Goal: Task Accomplishment & Management: Use online tool/utility

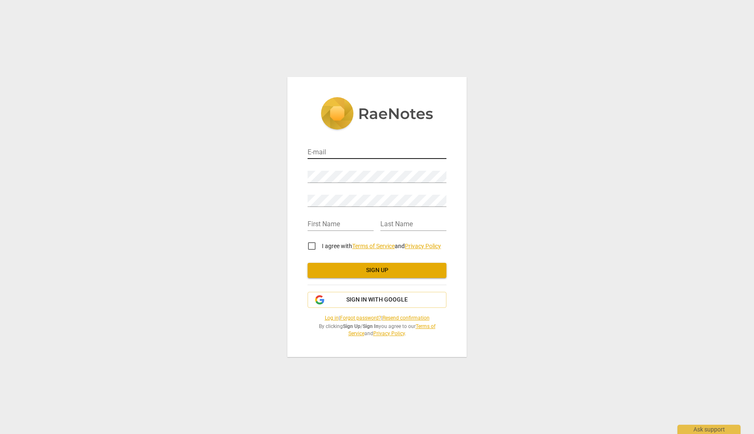
click at [409, 149] on input "email" at bounding box center [377, 153] width 139 height 12
type input "hello@growglowdaily.com"
click at [393, 191] on div "Retype Password" at bounding box center [377, 197] width 139 height 19
click at [352, 229] on input "text" at bounding box center [341, 225] width 66 height 12
type input "Mari"
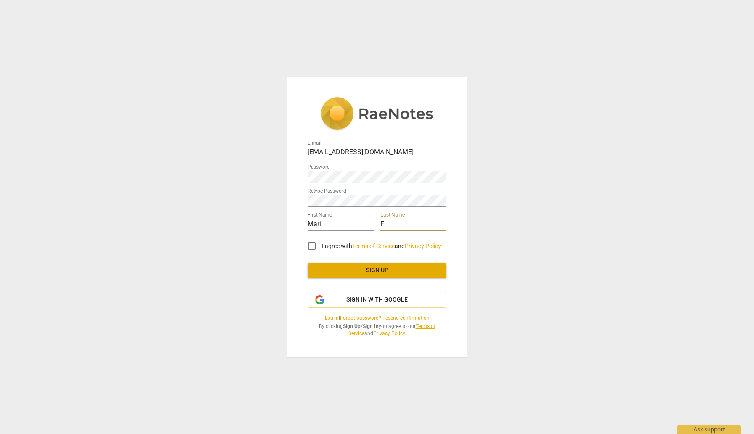
type input "F"
click at [313, 245] on input "I agree with Terms of Service and Privacy Policy" at bounding box center [312, 246] width 20 height 20
checkbox input "true"
click at [363, 268] on span "Sign up" at bounding box center [376, 270] width 125 height 8
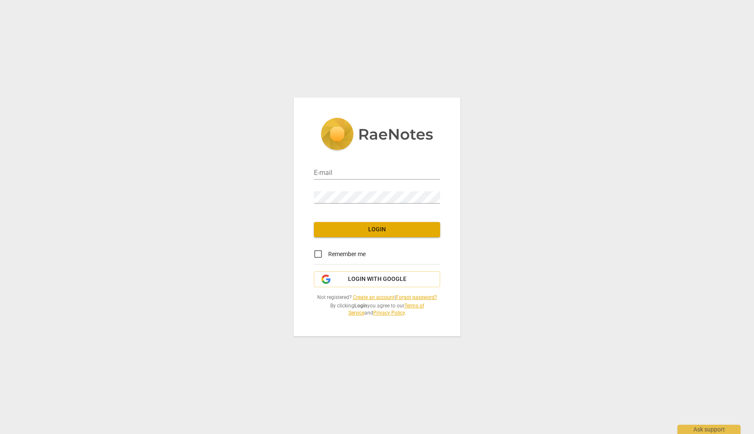
type input "[EMAIL_ADDRESS][DOMAIN_NAME]"
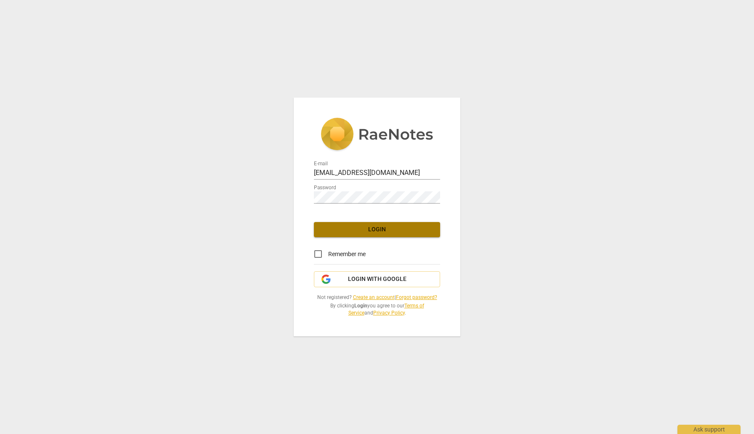
click at [393, 229] on span "Login" at bounding box center [377, 230] width 113 height 8
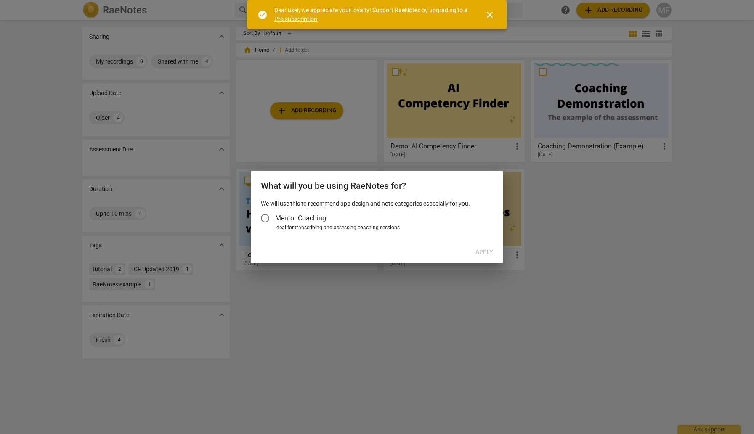
click at [266, 217] on input "Mentor Coaching" at bounding box center [265, 218] width 20 height 20
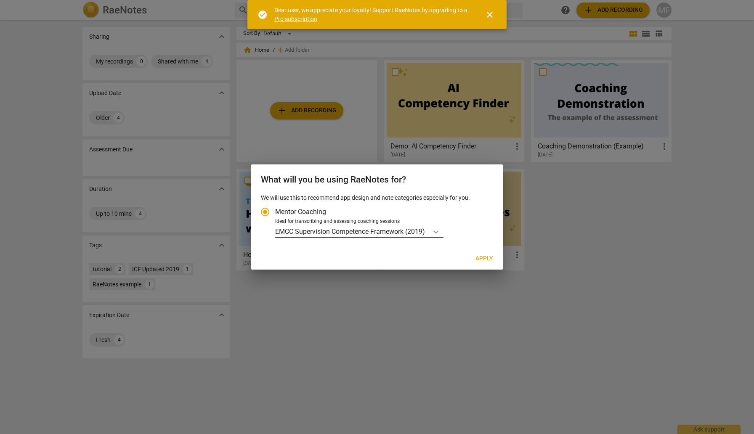
click at [437, 231] on icon "Account type" at bounding box center [436, 232] width 8 height 8
click at [0, 0] on input "Ideal for transcribing and assessing coaching sessions EMCC Supervision Compete…" at bounding box center [0, 0] width 0 height 0
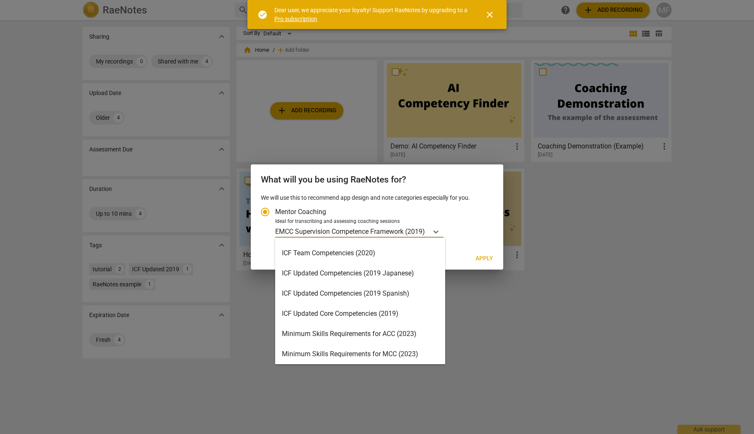
scroll to position [98, 0]
click at [412, 310] on div "ICF Updated Core Competencies (2019)" at bounding box center [360, 314] width 170 height 20
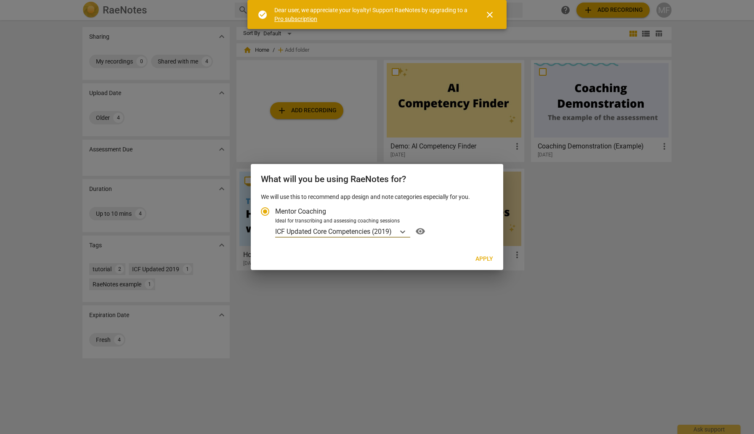
click at [483, 256] on span "Apply" at bounding box center [484, 259] width 18 height 8
radio input "false"
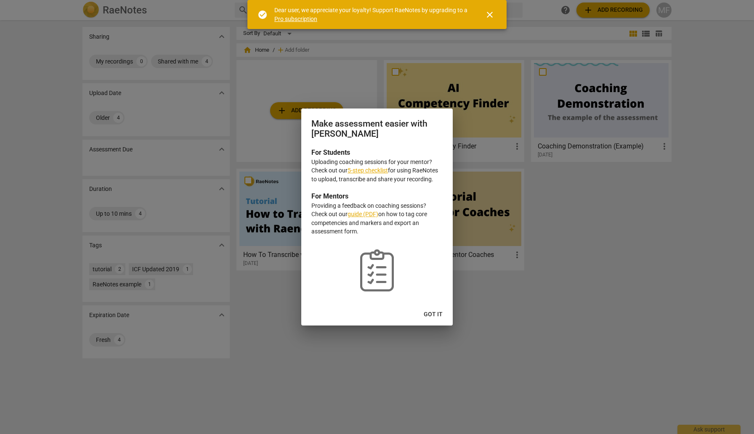
click at [436, 314] on span "Got it" at bounding box center [433, 315] width 19 height 8
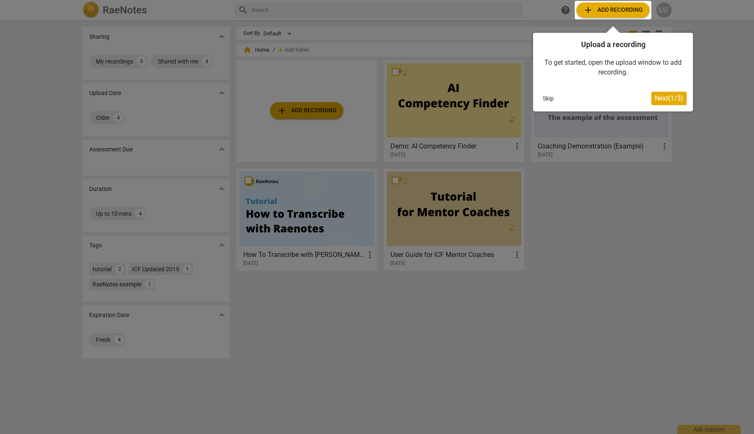
click at [674, 99] on span "Next ( 1 / 3 )" at bounding box center [669, 98] width 29 height 8
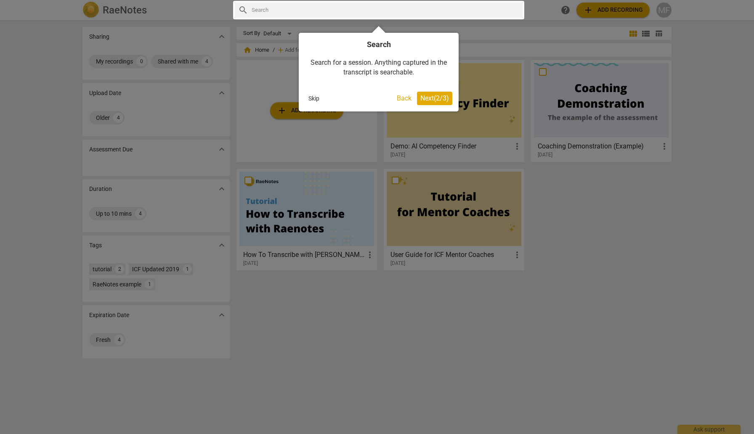
click at [433, 99] on span "Next ( 2 / 3 )" at bounding box center [434, 98] width 29 height 8
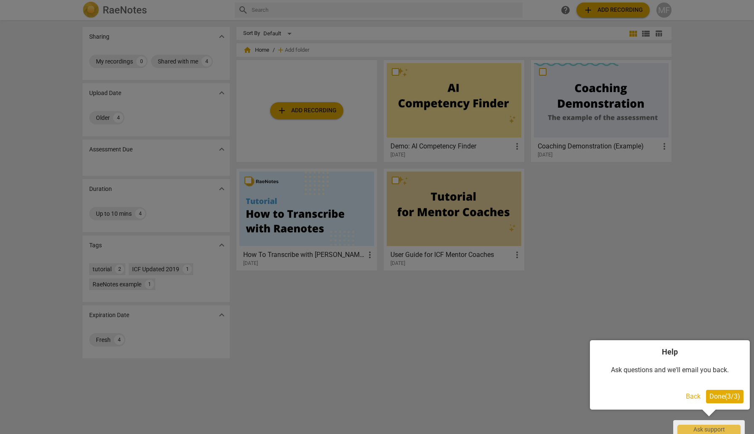
click at [725, 397] on span "Done ( 3 / 3 )" at bounding box center [724, 397] width 31 height 8
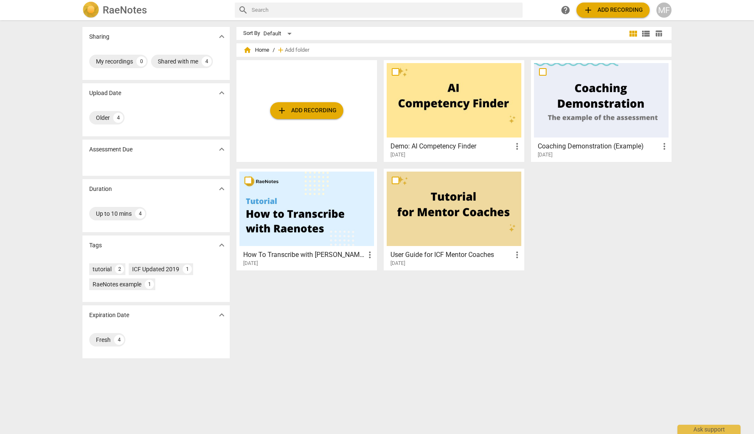
click at [612, 8] on span "add Add recording" at bounding box center [613, 10] width 60 height 10
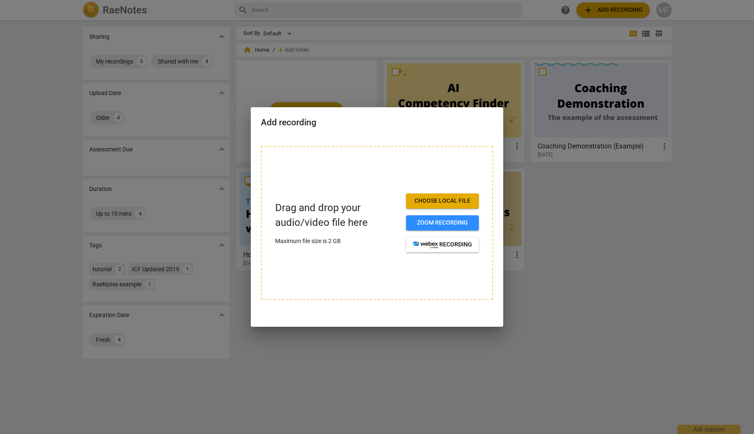
click at [438, 199] on span "Choose local file" at bounding box center [442, 201] width 59 height 8
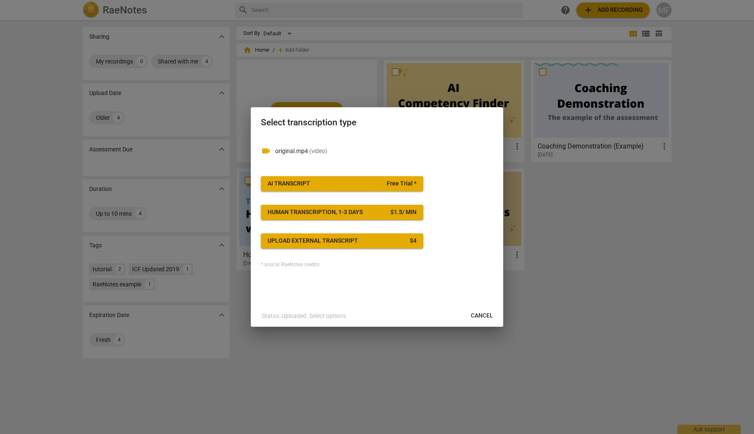
click at [318, 151] on span "( video )" at bounding box center [318, 151] width 18 height 7
click at [405, 186] on span "Free Trial *" at bounding box center [402, 184] width 30 height 8
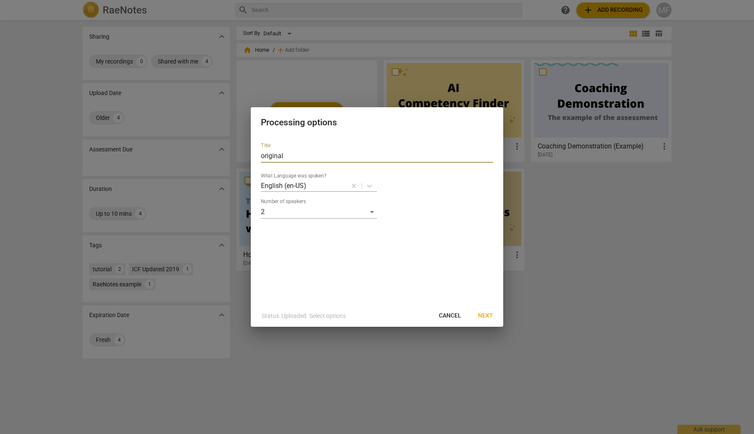
drag, startPoint x: 279, startPoint y: 157, endPoint x: 248, endPoint y: 151, distance: 31.2
click at [248, 151] on div "Processing options Title original What Language was spoken? English (en-US) Num…" at bounding box center [377, 217] width 754 height 434
type input "Mentor coaching feedback"
click at [483, 315] on span "Next" at bounding box center [485, 316] width 15 height 8
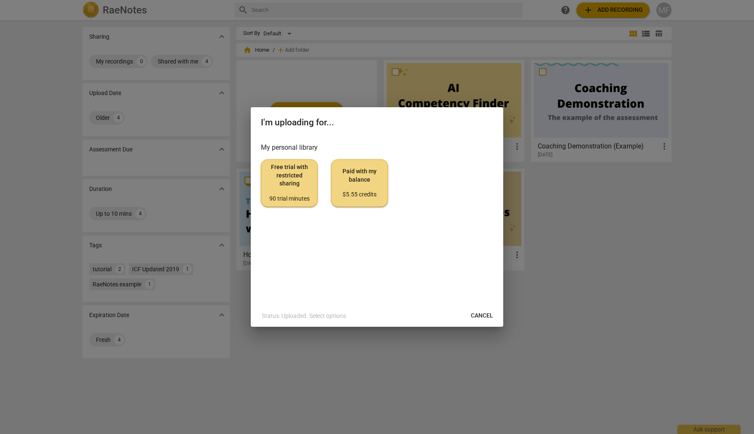
click at [299, 193] on span "Free trial with restricted sharing 90 trial minutes" at bounding box center [289, 183] width 42 height 40
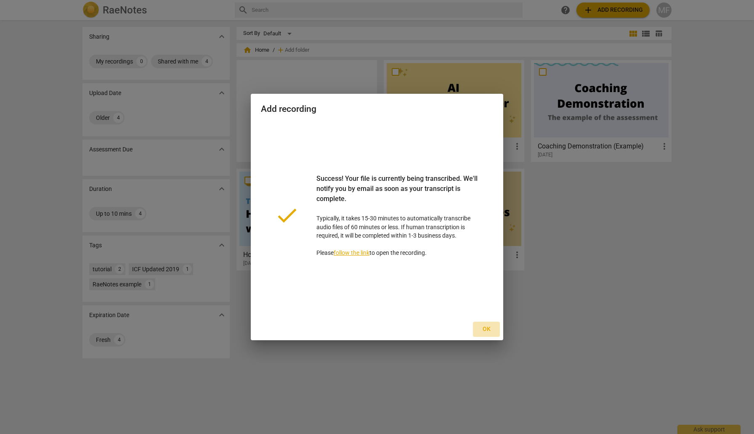
click at [486, 330] on span "Ok" at bounding box center [486, 329] width 13 height 8
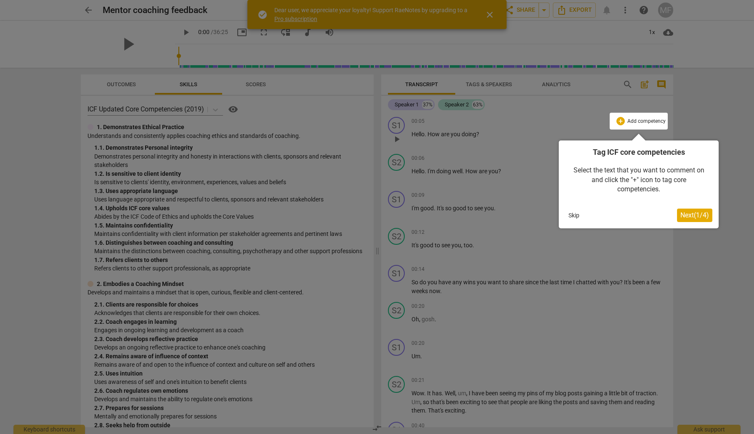
click at [696, 216] on span "Next ( 1 / 4 )" at bounding box center [694, 215] width 29 height 8
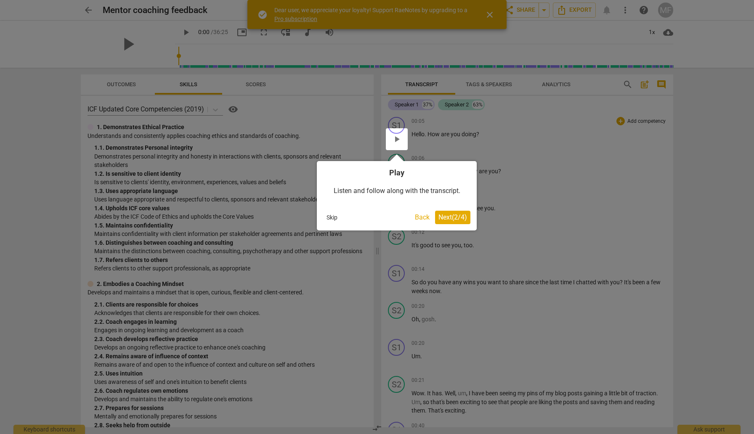
click at [446, 215] on span "Next ( 2 / 4 )" at bounding box center [452, 217] width 29 height 8
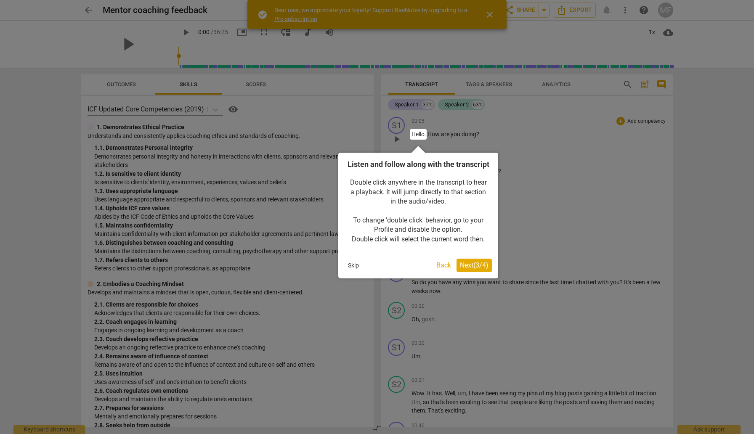
click at [470, 269] on span "Next ( 3 / 4 )" at bounding box center [474, 265] width 29 height 8
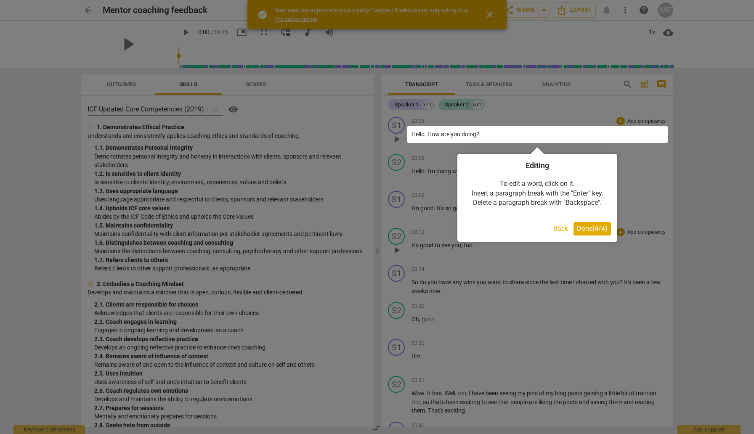
click at [598, 228] on span "Done ( 4 / 4 )" at bounding box center [592, 229] width 31 height 8
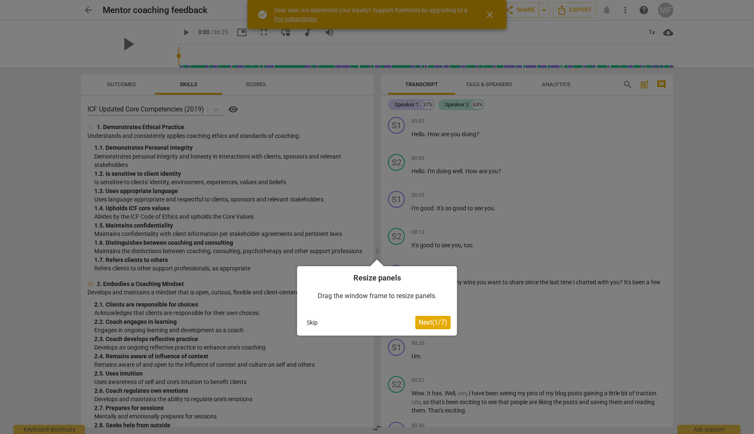
click at [428, 321] on span "Next ( 1 / 7 )" at bounding box center [433, 323] width 29 height 8
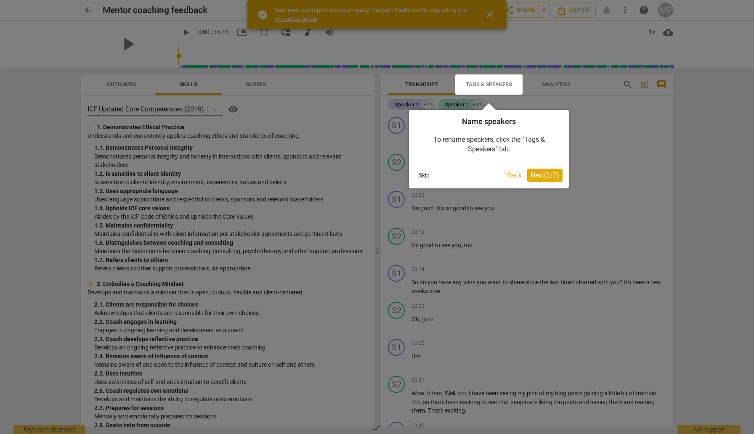
click at [544, 174] on span "Next ( 2 / 7 )" at bounding box center [545, 175] width 29 height 8
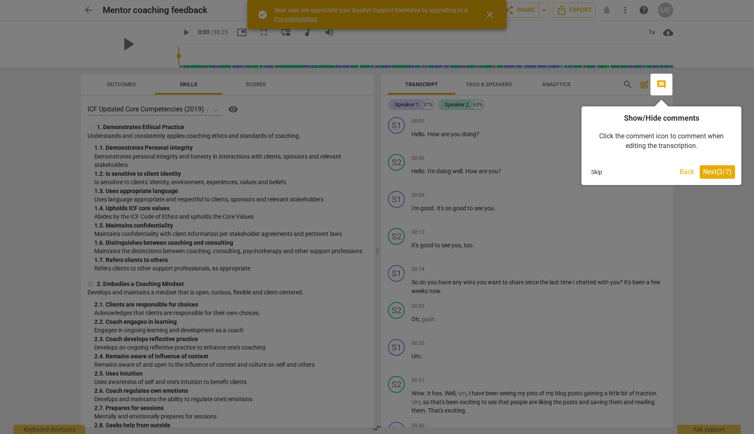
click at [720, 173] on span "Next ( 3 / 7 )" at bounding box center [717, 172] width 29 height 8
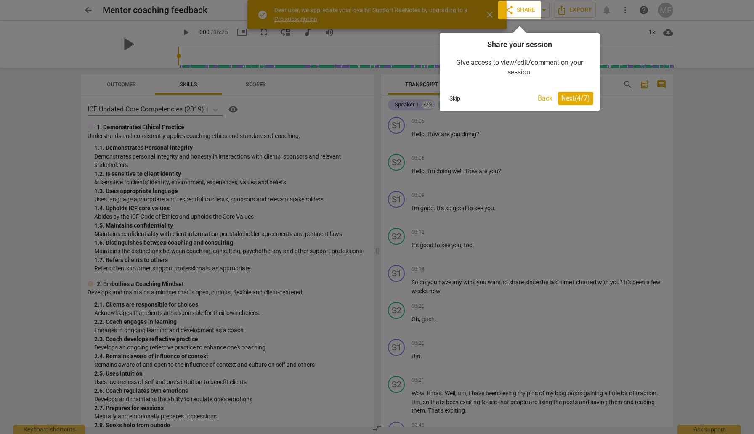
click at [575, 98] on span "Next ( 4 / 7 )" at bounding box center [575, 98] width 29 height 8
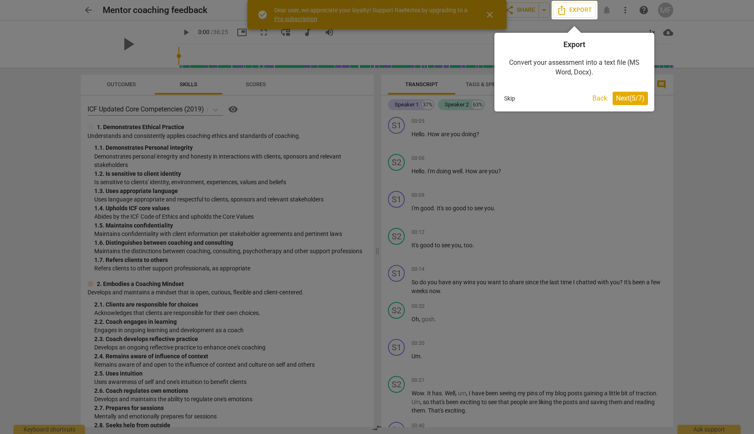
click at [629, 96] on span "Next ( 5 / 7 )" at bounding box center [630, 98] width 29 height 8
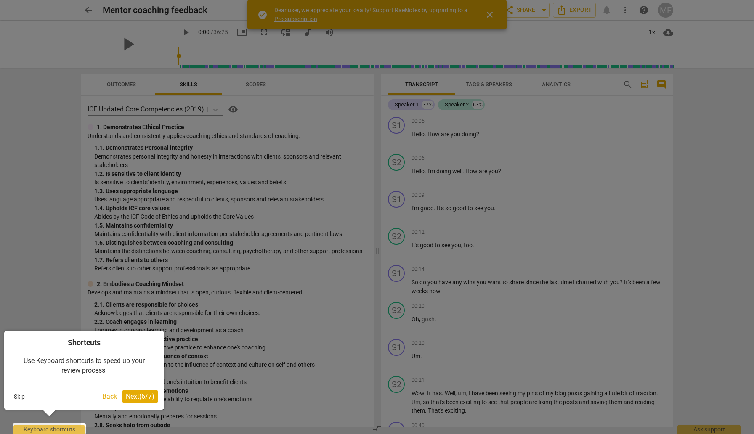
click at [137, 399] on span "Next ( 6 / 7 )" at bounding box center [140, 397] width 29 height 8
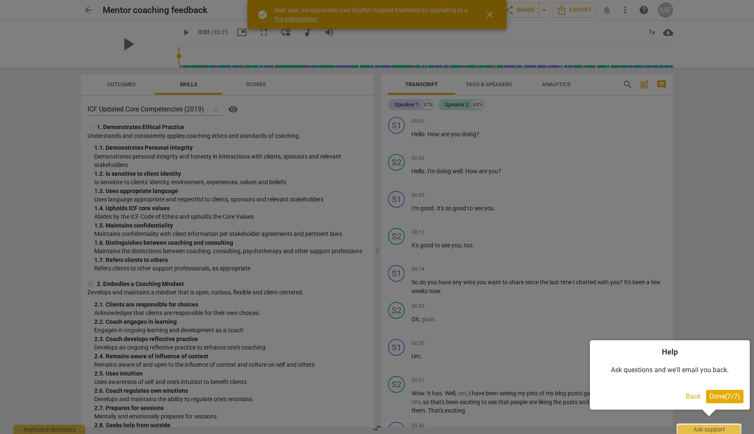
click at [722, 397] on span "Done ( 7 / 7 )" at bounding box center [724, 397] width 31 height 8
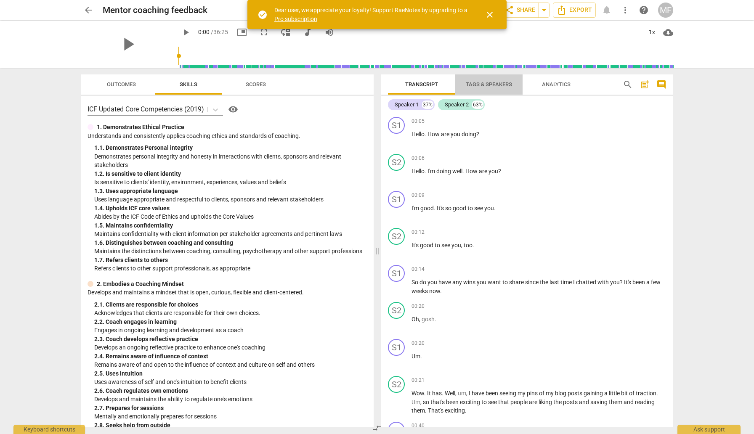
click at [492, 85] on span "Tags & Speakers" at bounding box center [489, 84] width 46 height 6
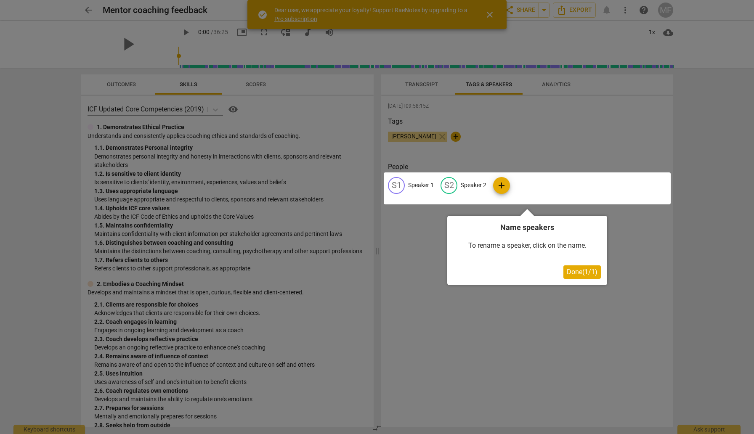
click at [578, 270] on span "Done ( 1 / 1 )" at bounding box center [582, 272] width 31 height 8
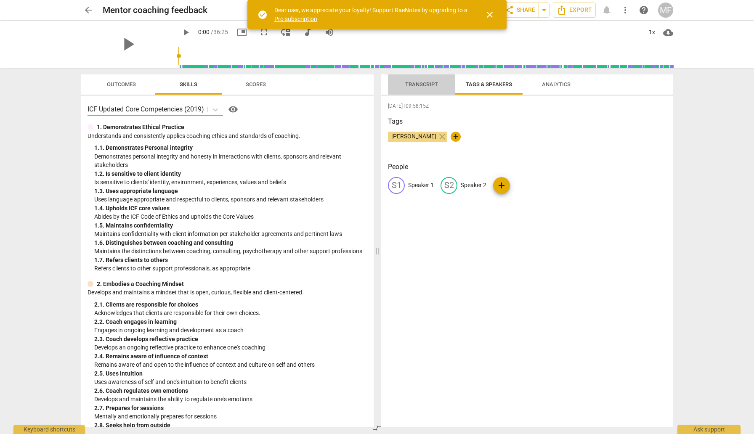
click at [431, 86] on span "Transcript" at bounding box center [421, 84] width 33 height 6
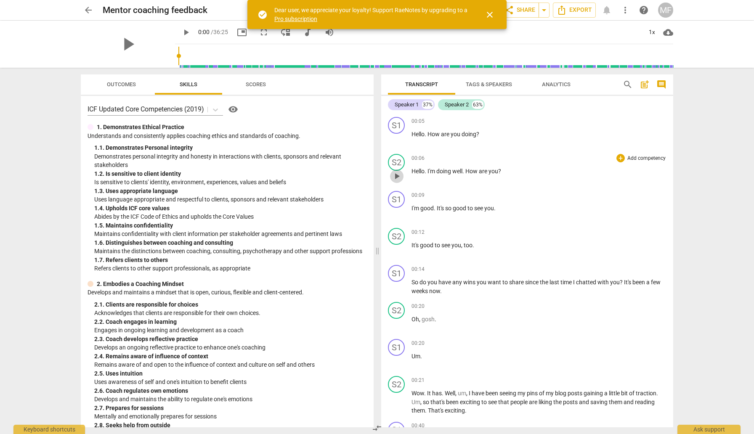
click at [400, 176] on span "play_arrow" at bounding box center [397, 176] width 10 height 10
click at [397, 212] on span "pause" at bounding box center [397, 213] width 10 height 10
type input "12"
click at [488, 84] on span "Tags & Speakers" at bounding box center [489, 84] width 46 height 6
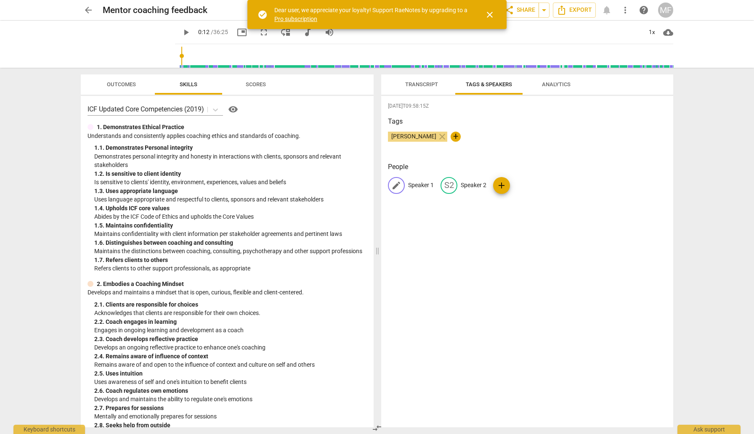
click at [419, 185] on p "Speaker 1" at bounding box center [421, 185] width 26 height 9
type input "Coach"
click at [526, 183] on p "Speaker 2" at bounding box center [528, 185] width 26 height 9
type input "Client"
click at [547, 219] on div "2025-09-03T09:58:15Z Tags Mari F close + People C Coach edit Client delete add" at bounding box center [527, 262] width 292 height 332
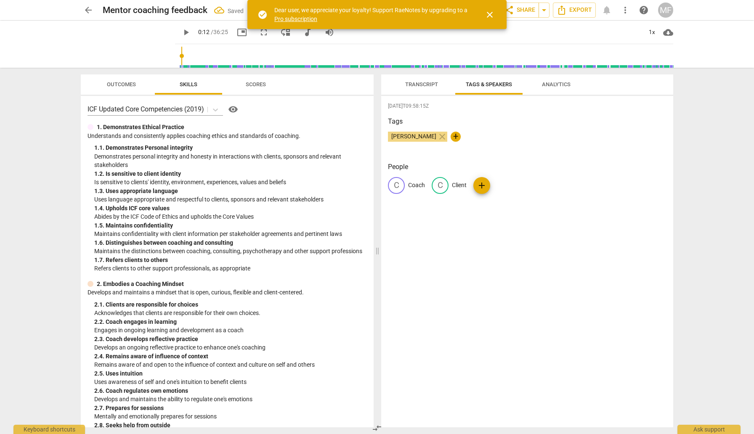
click at [532, 202] on div "People C Coach C Client add" at bounding box center [527, 184] width 279 height 45
click at [420, 79] on span "Transcript" at bounding box center [421, 84] width 53 height 11
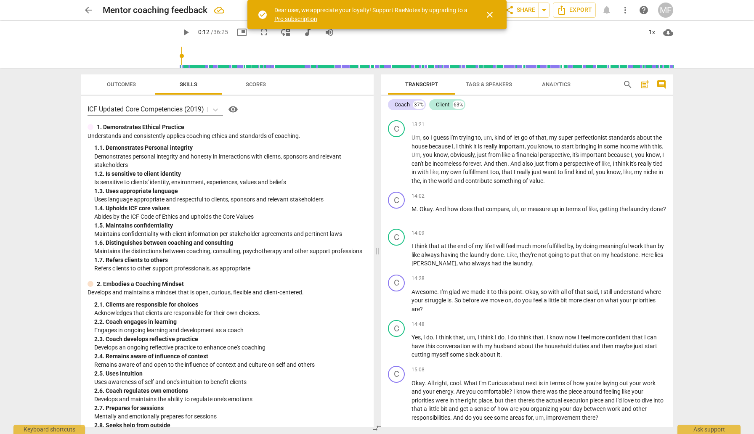
scroll to position [2403, 0]
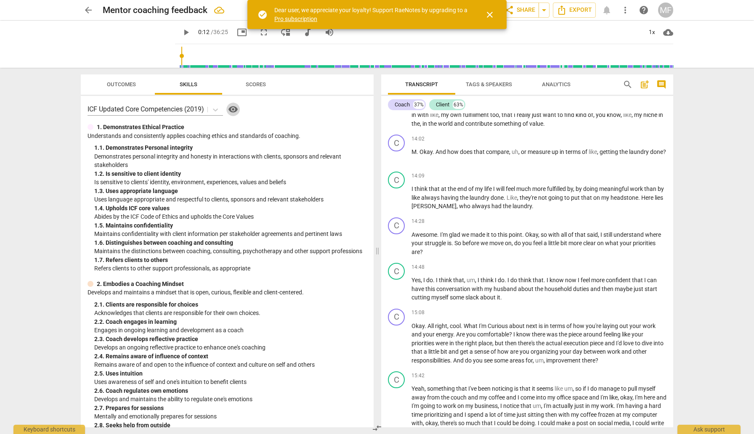
click at [234, 107] on span "visibility" at bounding box center [233, 109] width 10 height 10
click at [260, 85] on span "Scores" at bounding box center [256, 84] width 20 height 6
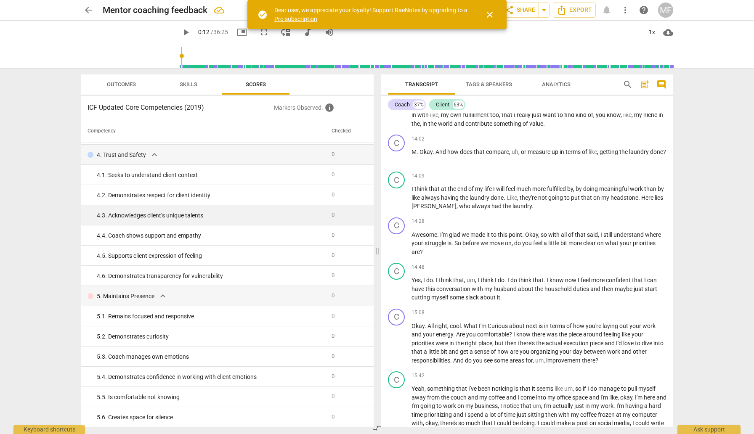
scroll to position [0, 0]
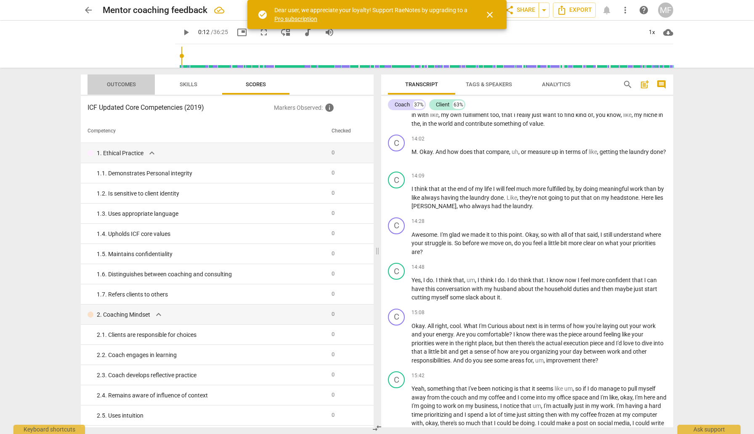
click at [130, 80] on span "Outcomes" at bounding box center [121, 84] width 49 height 11
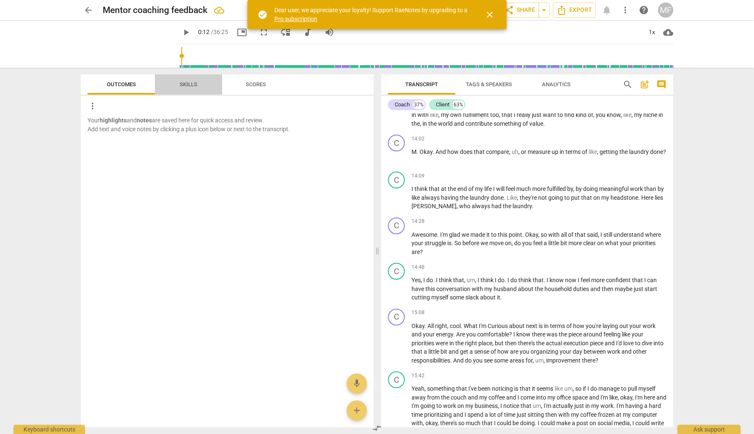
click at [196, 84] on span "Skills" at bounding box center [189, 84] width 18 height 6
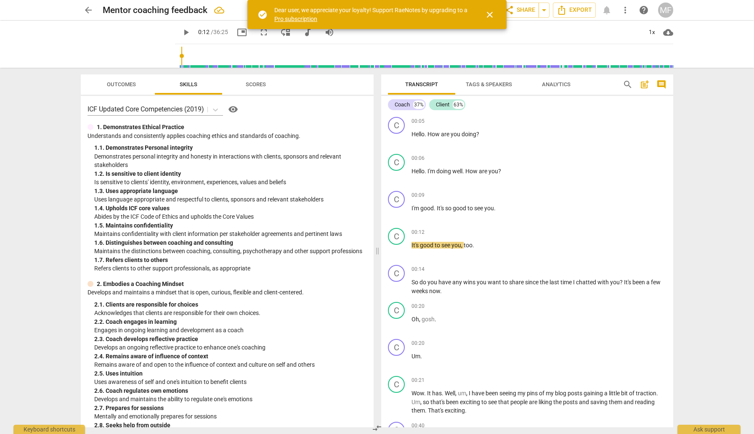
click at [488, 15] on span "close" at bounding box center [490, 15] width 10 height 10
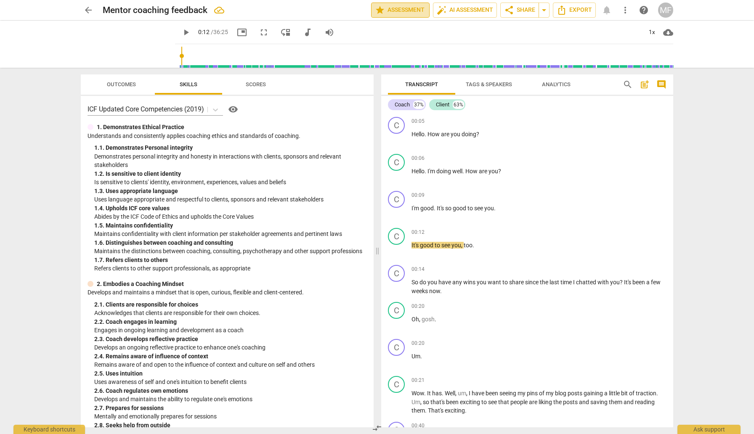
click at [404, 9] on span "star Assessment" at bounding box center [400, 10] width 51 height 10
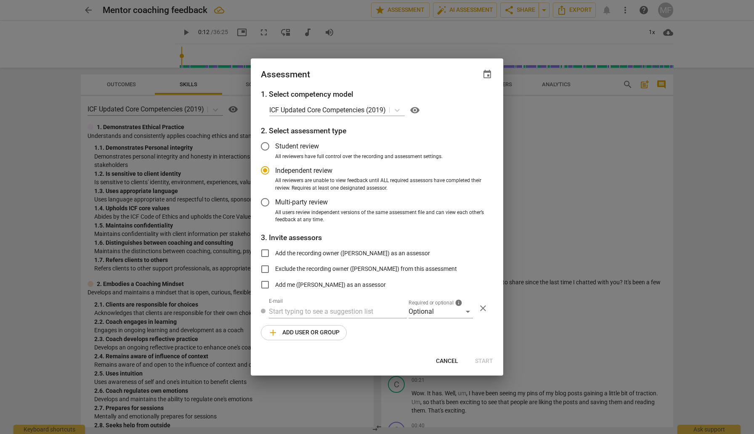
radio input "false"
click at [265, 252] on input "Add the recording owner (Mari F) as an assessor" at bounding box center [265, 253] width 20 height 20
checkbox input "true"
radio input "false"
click at [366, 308] on input "text" at bounding box center [338, 311] width 138 height 13
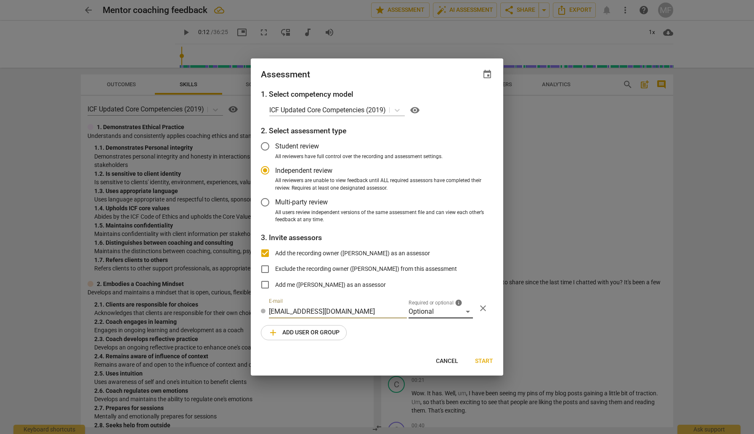
type input "hello@growglowdaily.com"
click at [464, 311] on div "Optional" at bounding box center [441, 311] width 64 height 13
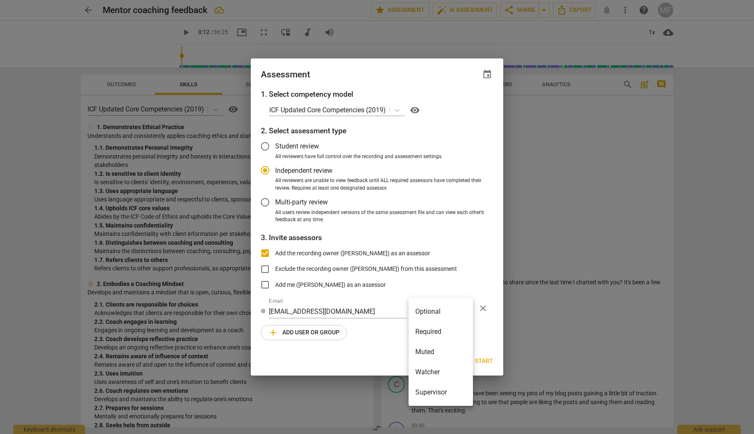
click at [453, 311] on li "Optional" at bounding box center [441, 312] width 64 height 20
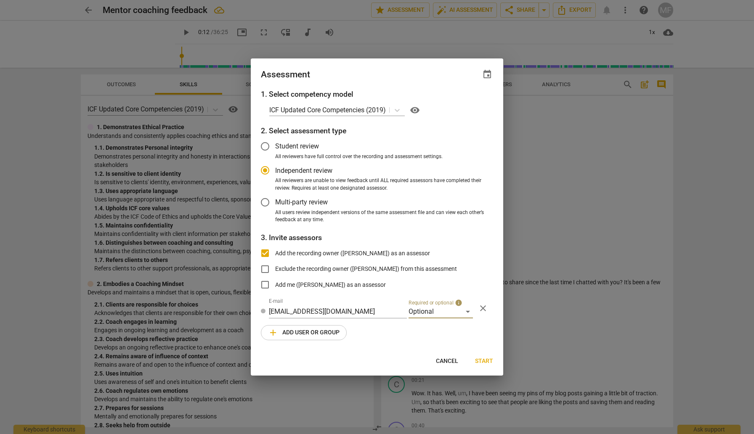
click at [487, 311] on span "close" at bounding box center [483, 308] width 10 height 10
radio input "false"
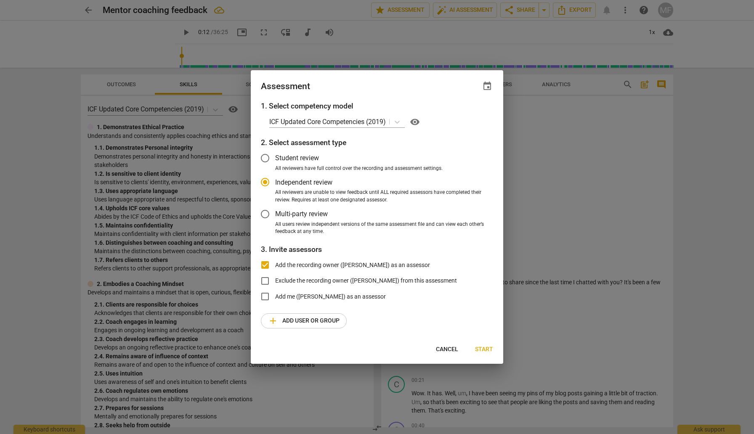
click at [487, 348] on span "Start" at bounding box center [484, 349] width 18 height 8
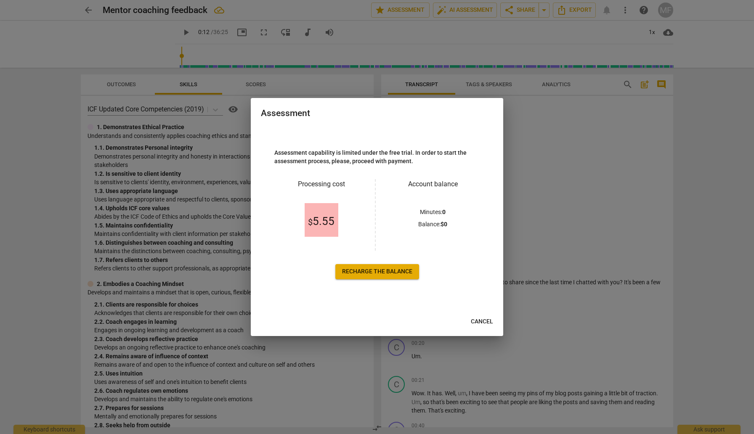
click at [384, 271] on span "Recharge the balance" at bounding box center [377, 272] width 70 height 8
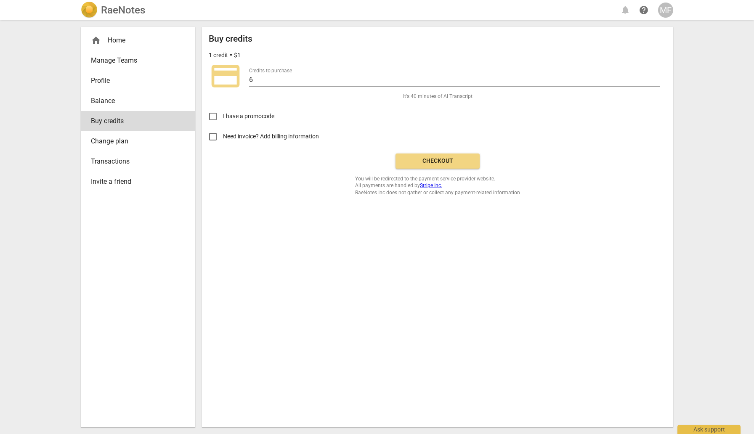
click at [212, 138] on input "Need invoice? Add billing information" at bounding box center [213, 137] width 20 height 20
checkbox input "true"
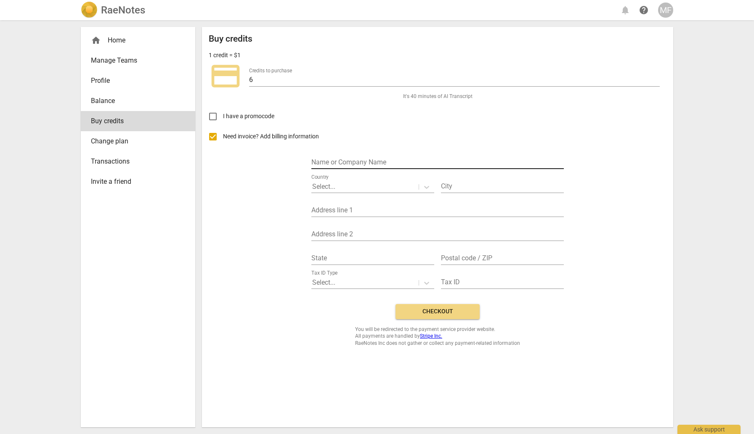
click at [338, 162] on input "text" at bounding box center [437, 163] width 252 height 12
type input "Marisol Foumakoye"
click at [419, 183] on div at bounding box center [426, 187] width 15 height 12
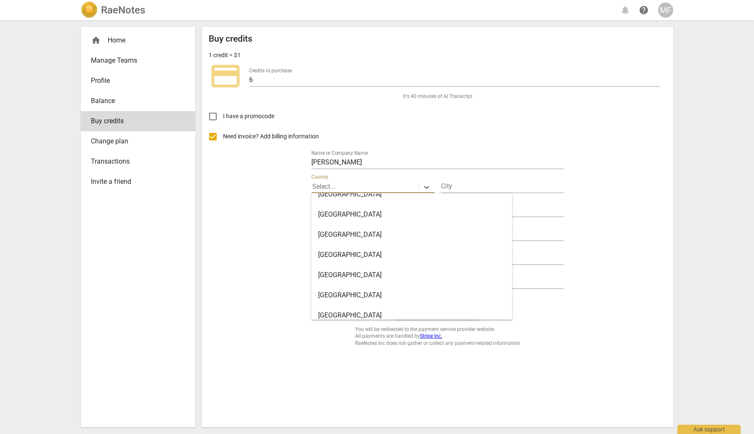
scroll to position [4902, 0]
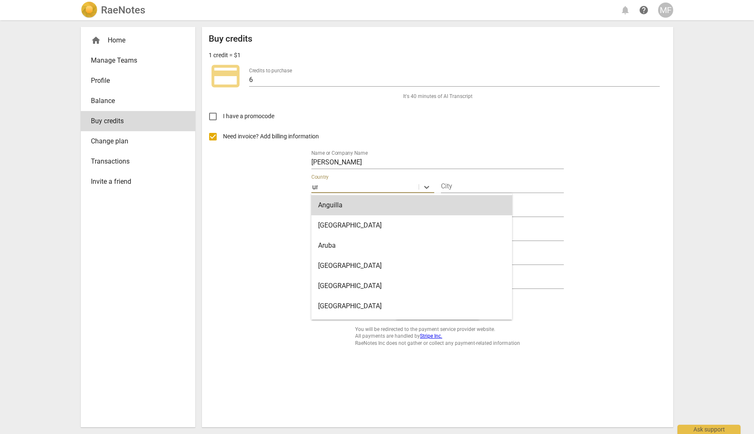
type input "uni"
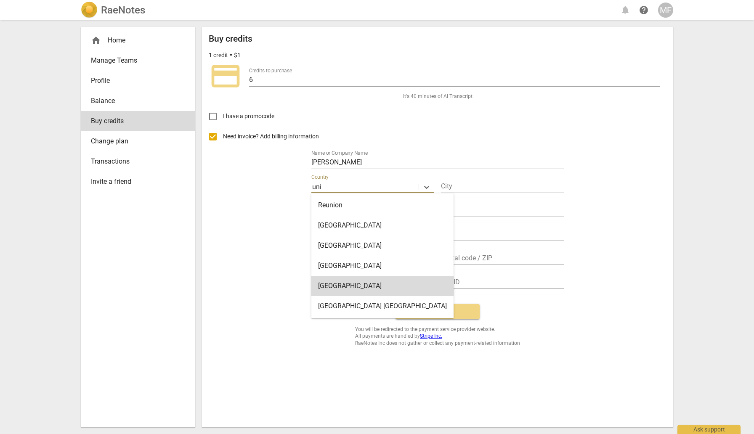
click at [369, 280] on div "United States" at bounding box center [382, 286] width 142 height 20
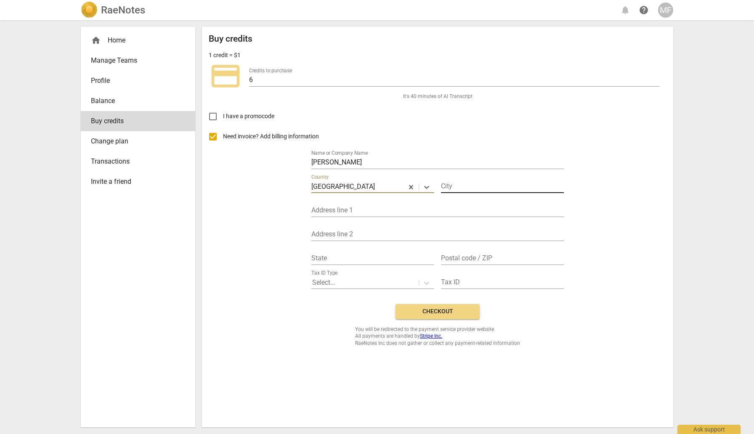
click at [472, 187] on input "text" at bounding box center [502, 187] width 123 height 12
type input "New Haven"
click at [427, 211] on input "text" at bounding box center [437, 211] width 252 height 12
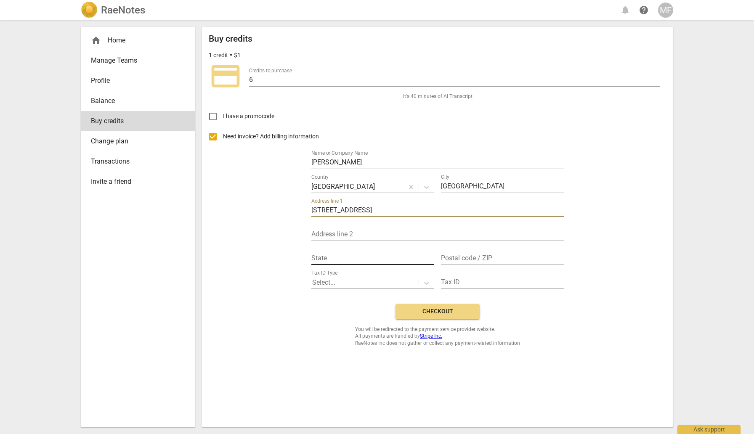
type input "463 Huntington Street"
click at [359, 260] on input "text" at bounding box center [372, 259] width 123 height 12
type input "Connecticut"
click at [505, 258] on input "text" at bounding box center [502, 259] width 123 height 12
type input "06511"
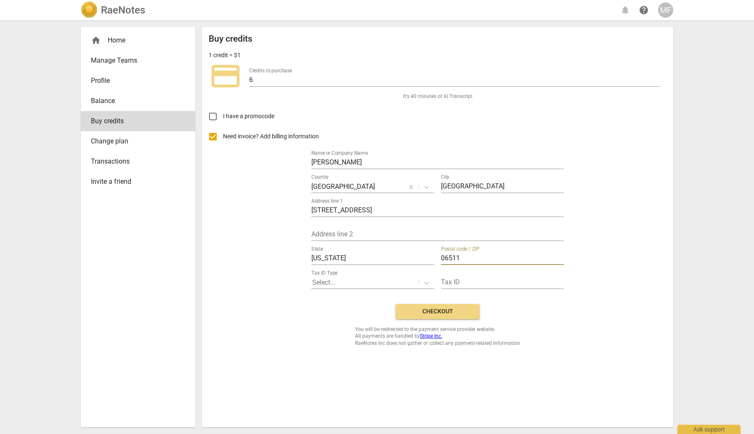
click at [433, 312] on span "Checkout" at bounding box center [437, 312] width 71 height 8
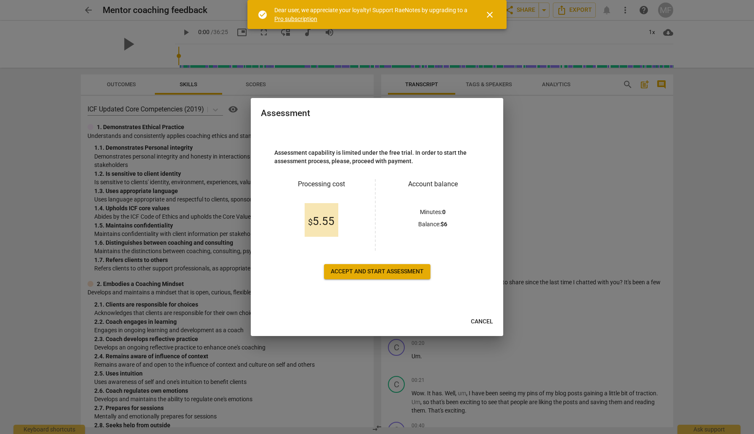
click at [396, 271] on span "Accept and start assessment" at bounding box center [377, 272] width 93 height 8
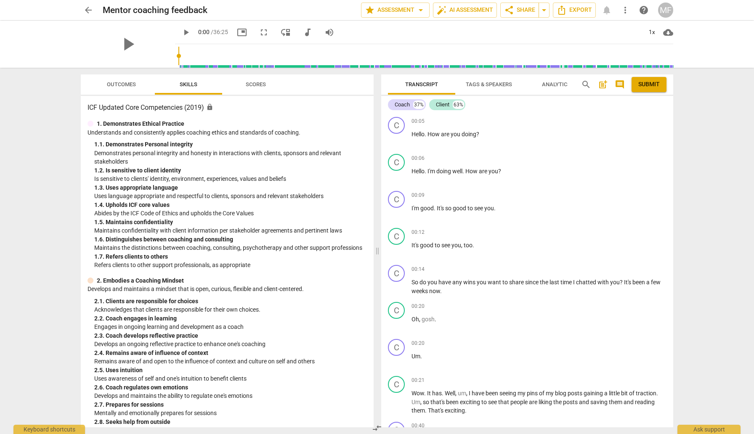
click at [261, 86] on span "Scores" at bounding box center [256, 84] width 20 height 6
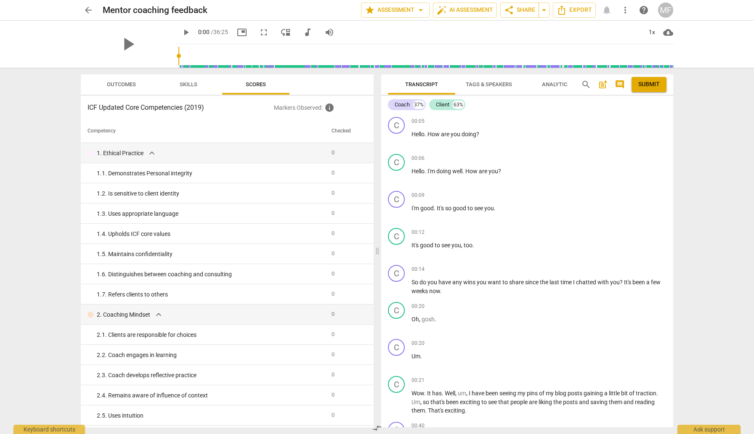
click at [205, 83] on span "Skills" at bounding box center [189, 84] width 38 height 11
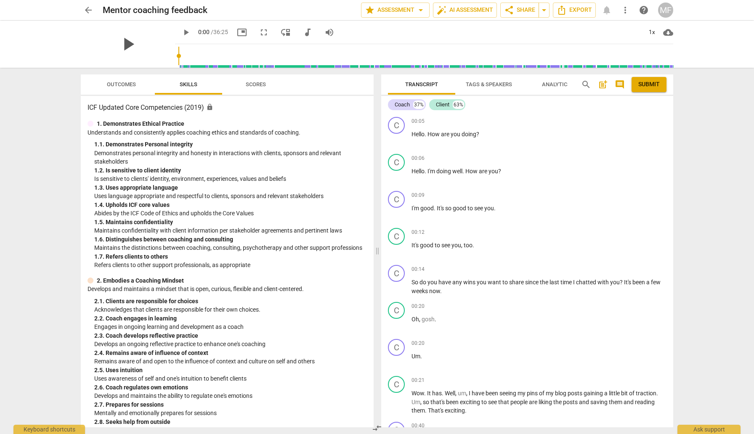
click at [139, 46] on span "play_arrow" at bounding box center [128, 44] width 22 height 22
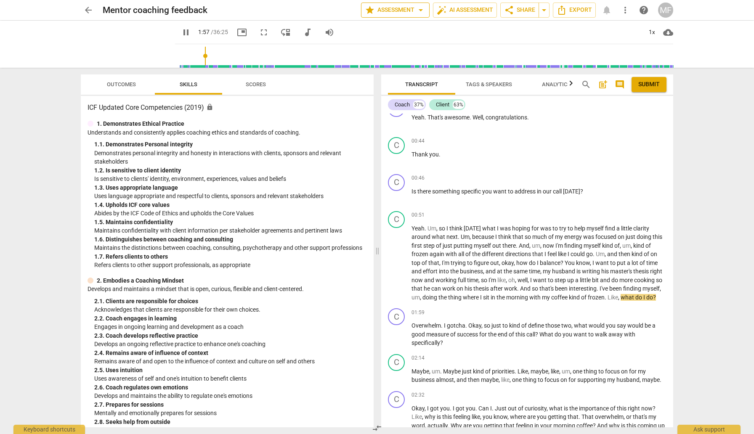
click at [419, 9] on span "arrow_drop_down" at bounding box center [421, 10] width 10 height 10
click at [335, 7] on div at bounding box center [377, 217] width 754 height 434
click at [456, 10] on span "auto_fix_high AI Assessment" at bounding box center [465, 10] width 56 height 10
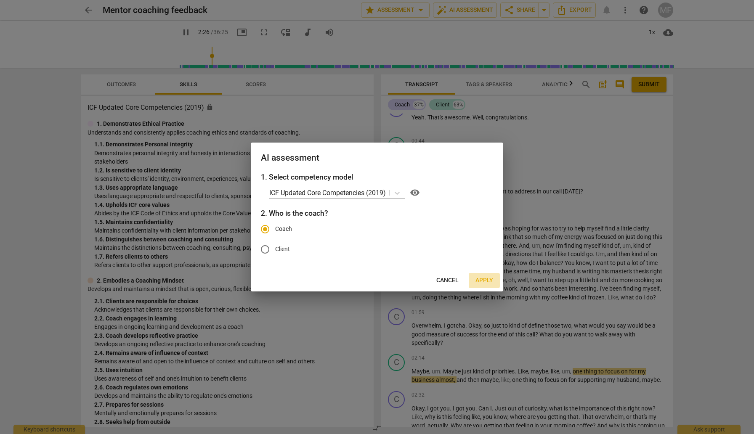
click at [489, 277] on span "Apply" at bounding box center [484, 280] width 18 height 8
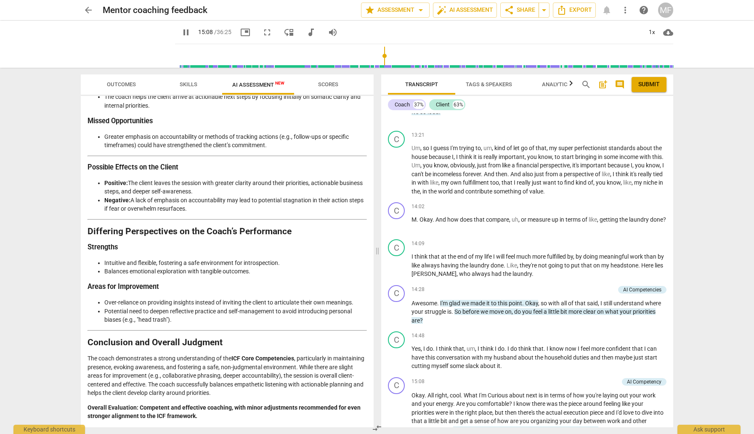
scroll to position [2662, 0]
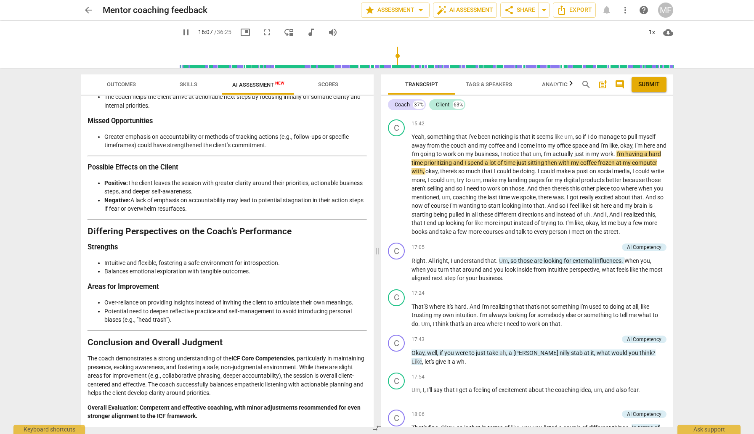
click at [191, 33] on span "pause" at bounding box center [186, 32] width 10 height 10
type input "968"
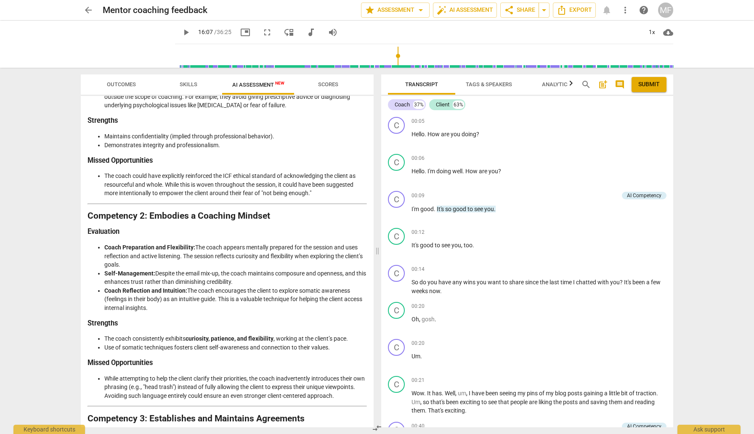
scroll to position [0, 0]
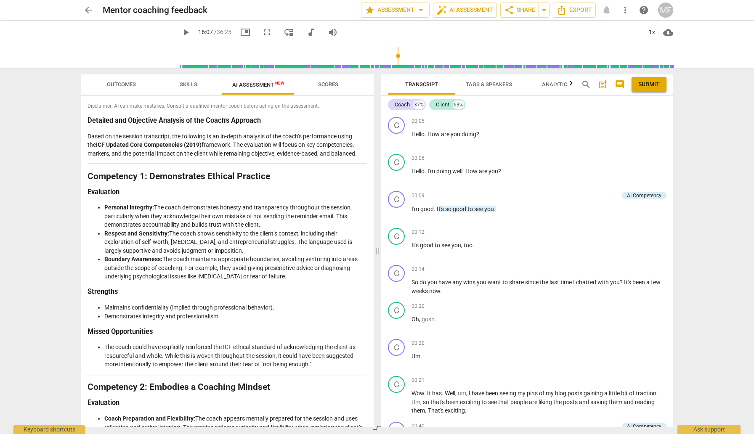
click at [330, 82] on span "Scores" at bounding box center [328, 84] width 20 height 6
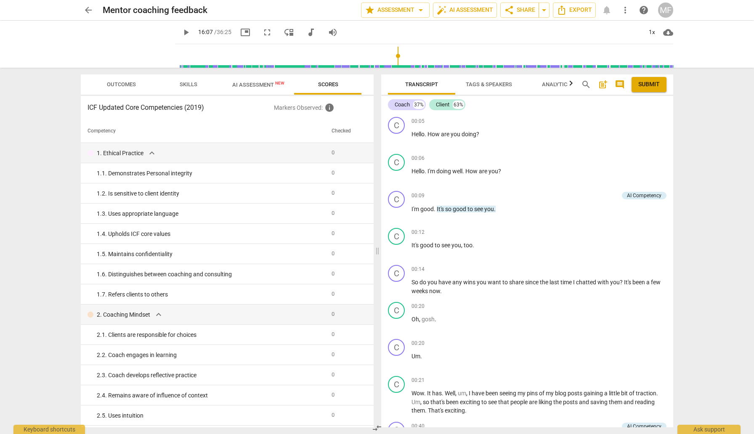
click at [262, 85] on span "AI Assessment New" at bounding box center [258, 85] width 52 height 6
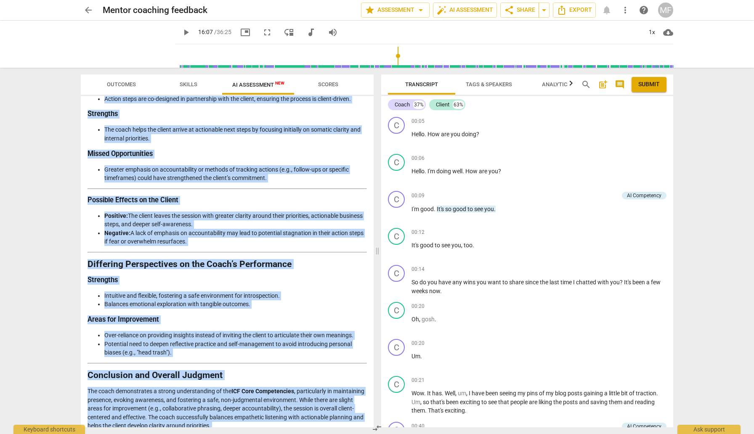
scroll to position [1464, 0]
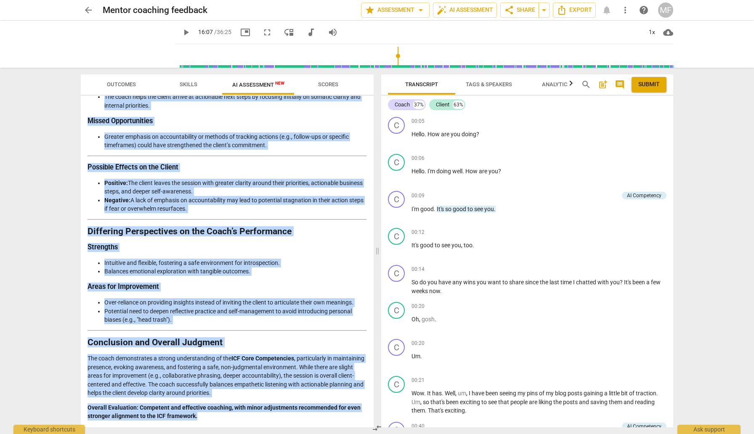
drag, startPoint x: 99, startPoint y: 123, endPoint x: 337, endPoint y: 434, distance: 391.6
click at [337, 434] on div "Outcomes Skills AI Assessment New Scores Disclaimer: AI can make mistakes. Cons…" at bounding box center [225, 251] width 303 height 366
copy div "Loremips dol Sitametco Adipisci el sed Doeiu’t Incididu Utlab et dol magnaal en…"
click at [581, 10] on span "Export" at bounding box center [574, 10] width 35 height 10
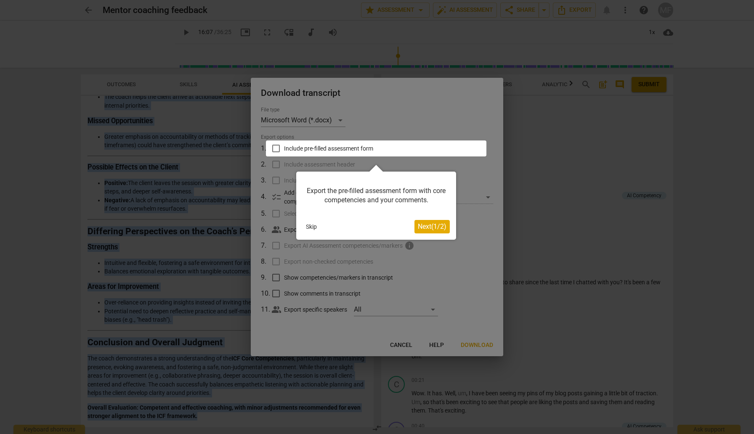
click at [431, 226] on span "Next ( 1 / 2 )" at bounding box center [432, 227] width 29 height 8
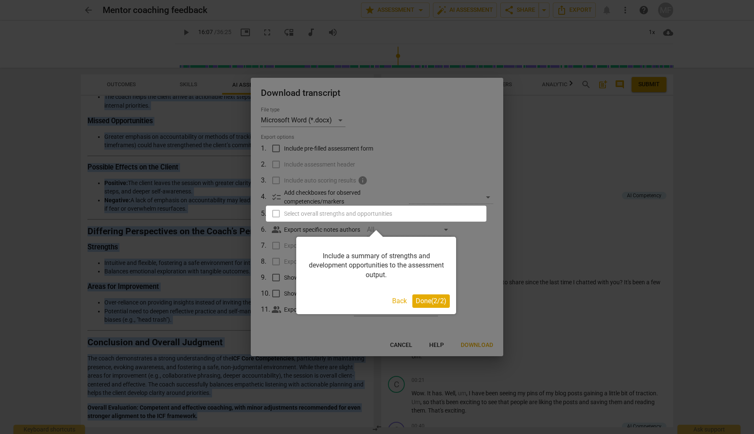
click at [433, 298] on span "Done ( 2 / 2 )" at bounding box center [431, 301] width 31 height 8
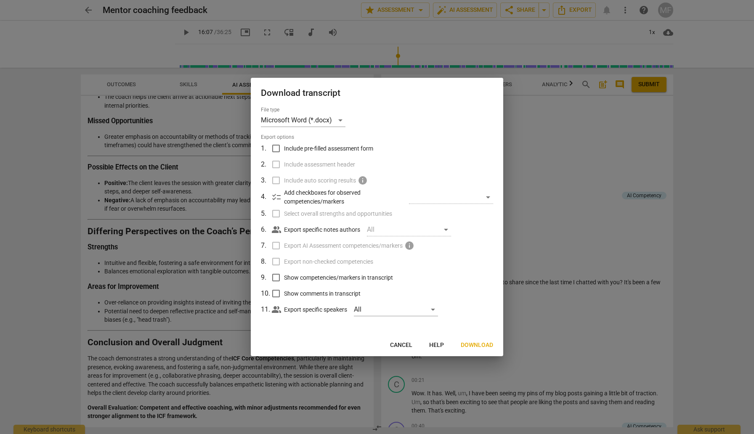
click at [414, 164] on label "Include assessment header" at bounding box center [376, 165] width 220 height 16
click at [373, 278] on span "Show competencies/markers in transcript" at bounding box center [338, 277] width 109 height 9
click at [284, 278] on input "Show competencies/markers in transcript" at bounding box center [276, 278] width 16 height 16
checkbox input "true"
click at [477, 347] on span "Download" at bounding box center [477, 345] width 32 height 8
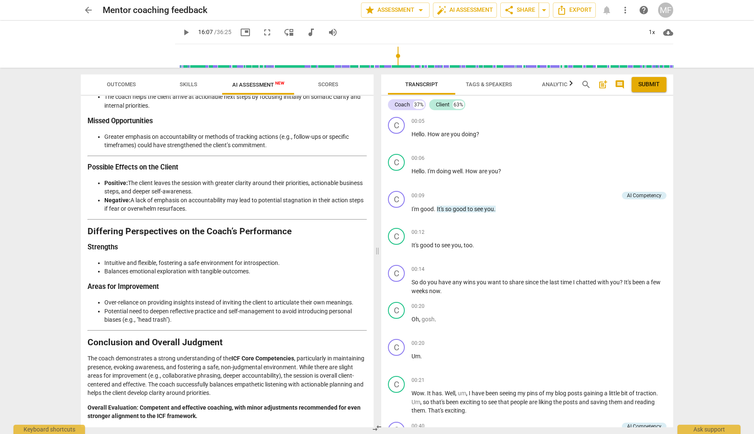
type input "968"
